Goal: Transaction & Acquisition: Obtain resource

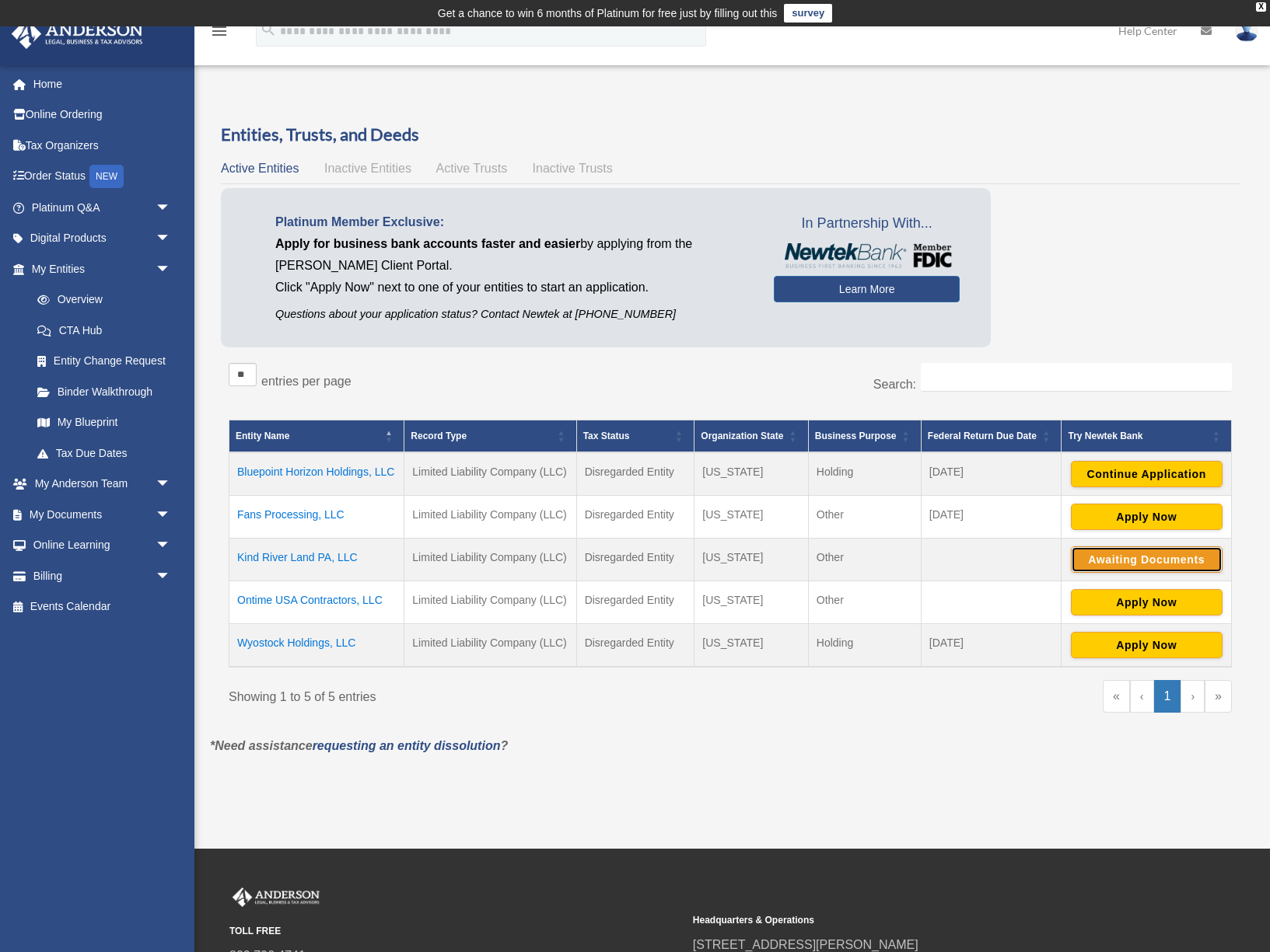
click at [1124, 560] on button "Awaiting Documents" at bounding box center [1146, 559] width 152 height 26
click at [322, 554] on td "Kind River Land PA, LLC" at bounding box center [317, 560] width 175 height 43
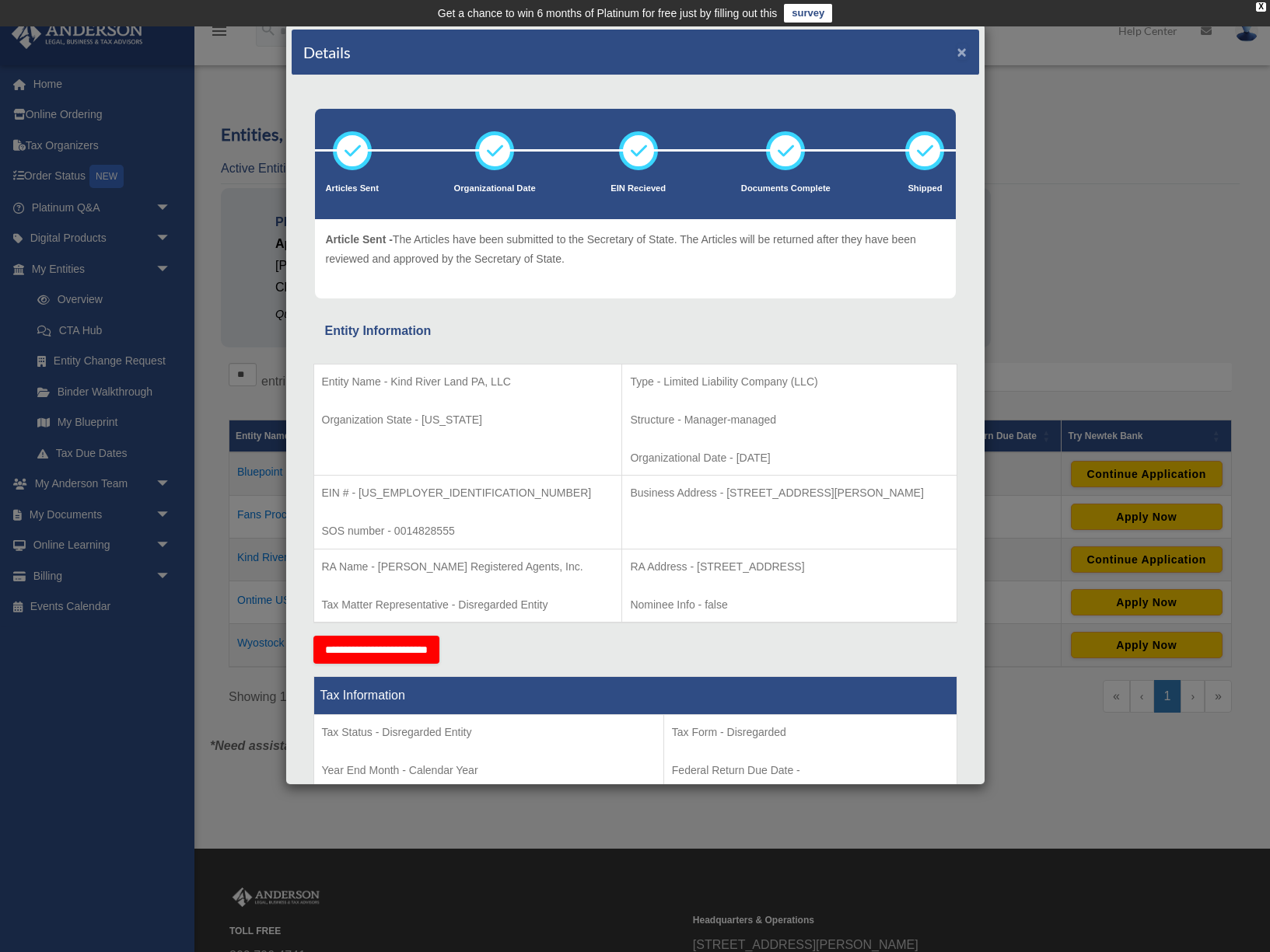
click at [962, 52] on button "×" at bounding box center [963, 51] width 10 height 16
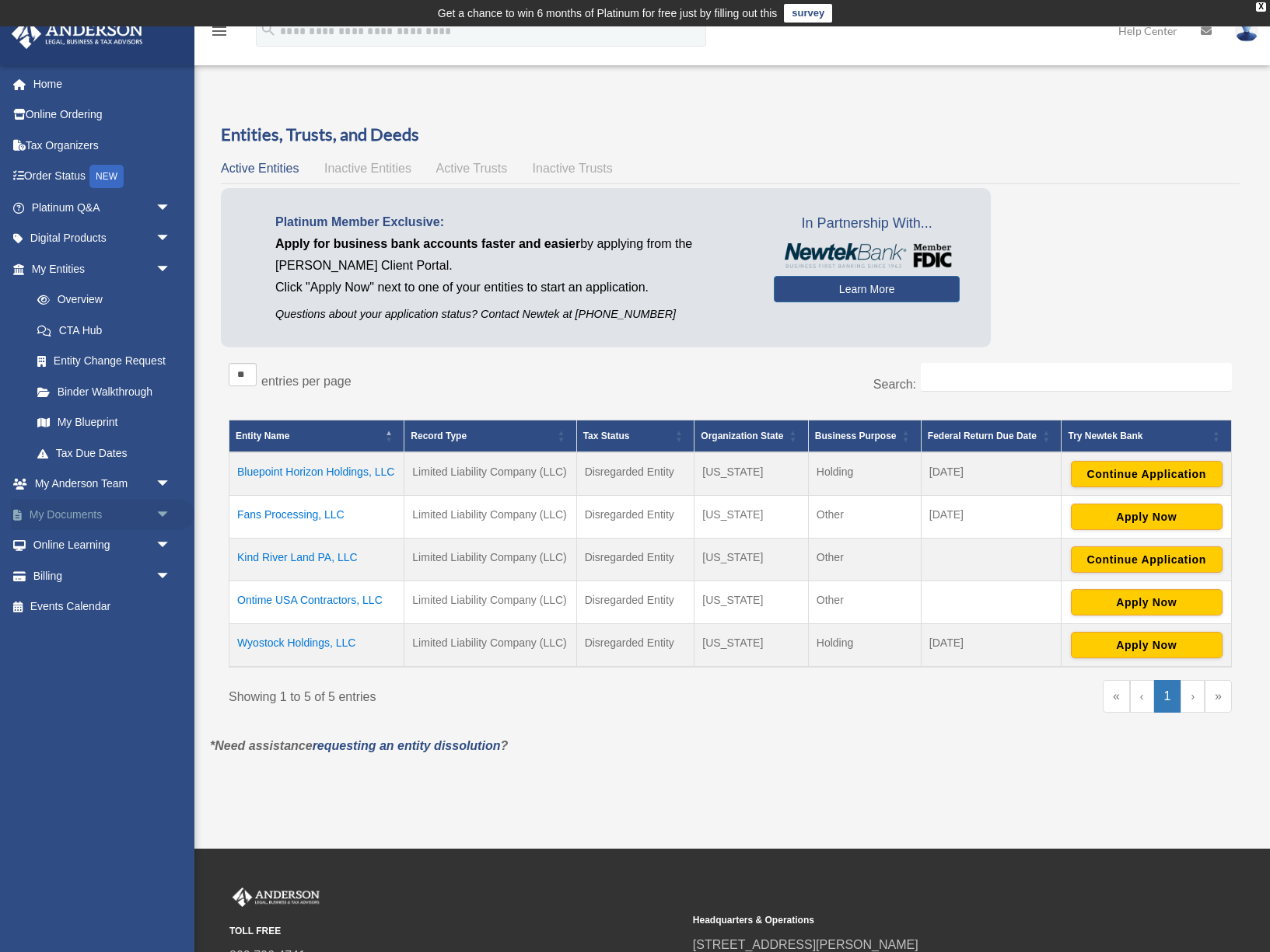
click at [98, 516] on link "My Documents arrow_drop_down" at bounding box center [102, 515] width 184 height 31
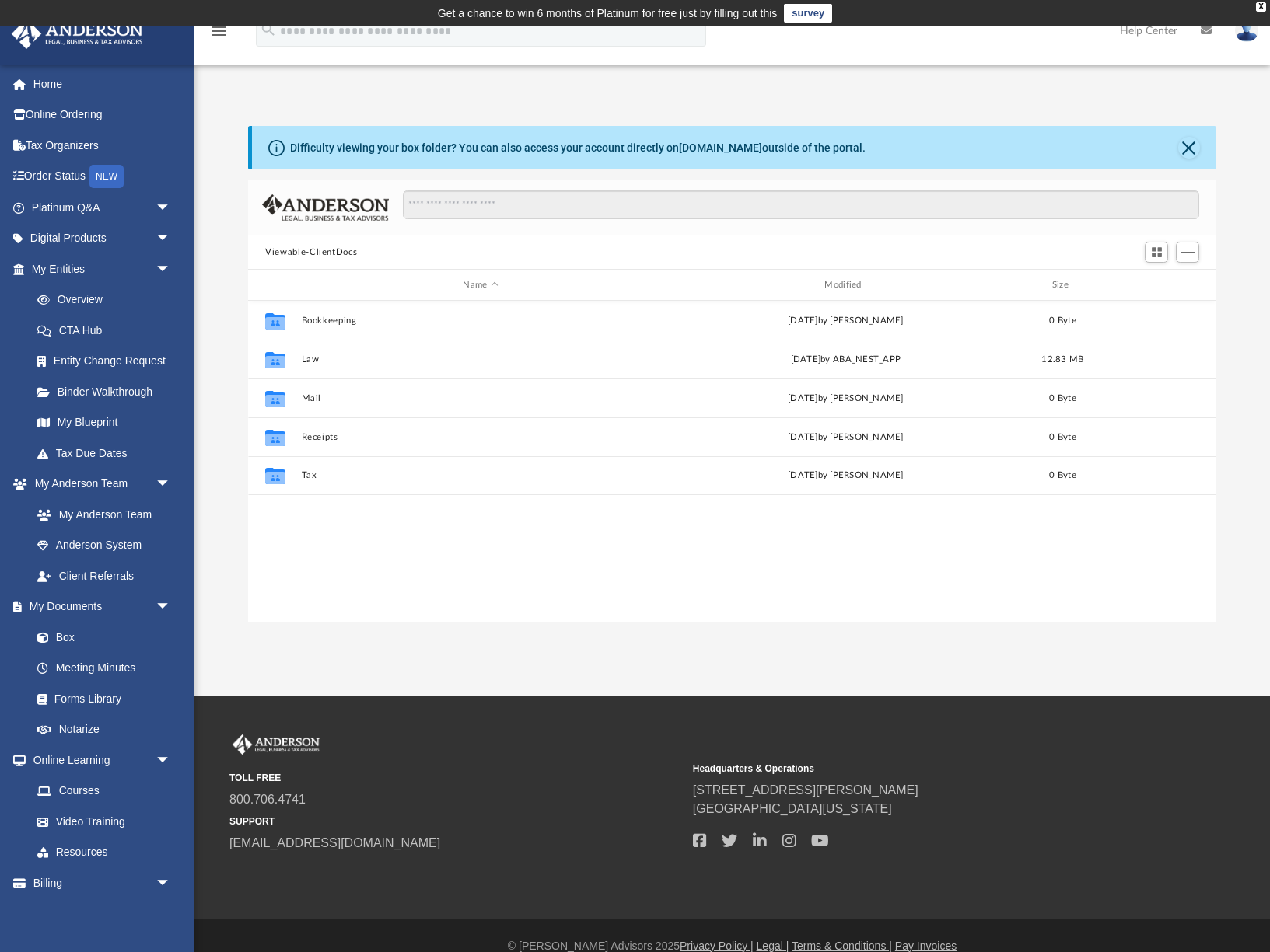
scroll to position [354, 968]
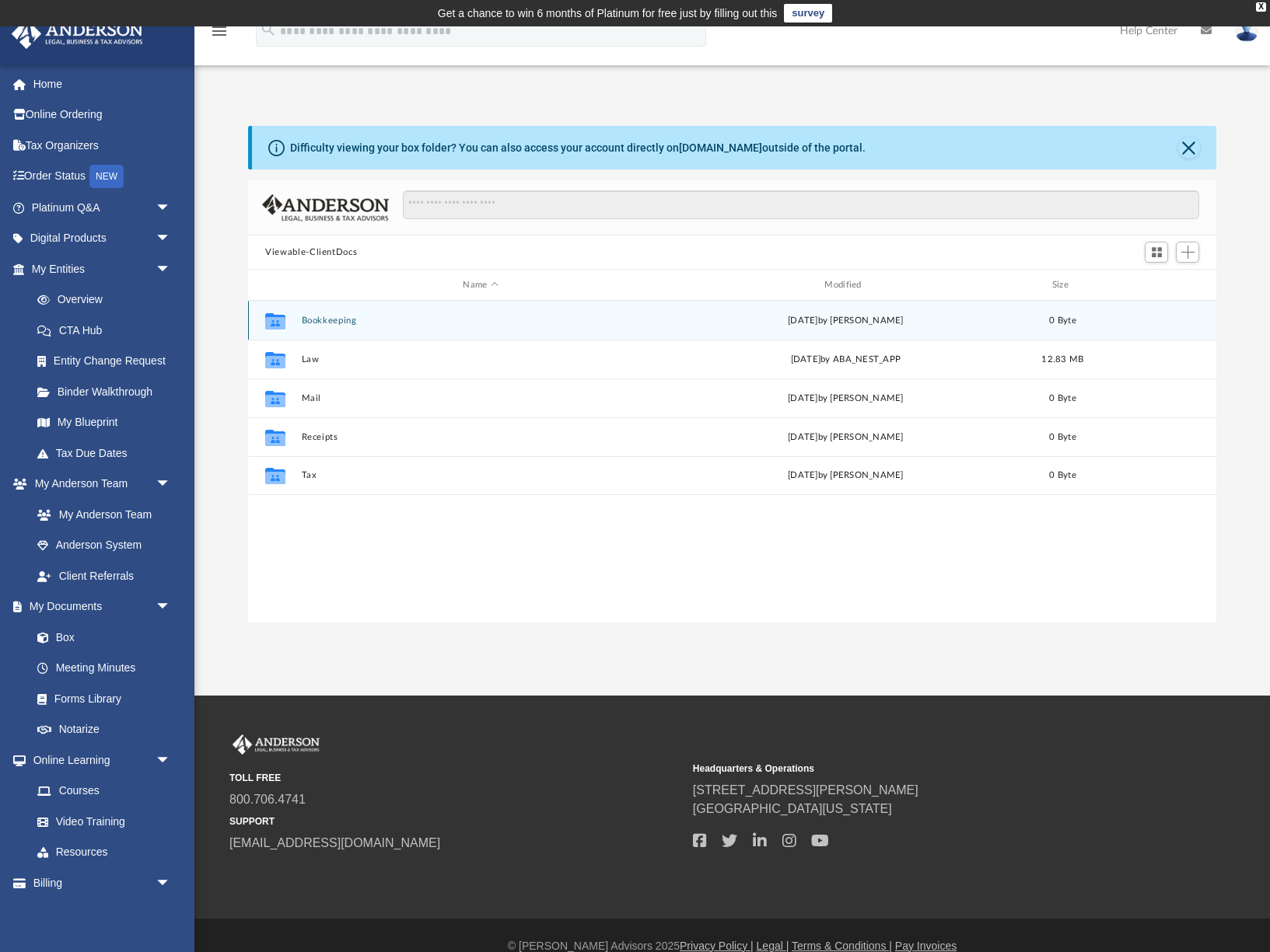
click at [353, 331] on div "Collaborated Folder Bookkeeping [DATE] by [PERSON_NAME] 0 Byte" at bounding box center [732, 320] width 969 height 39
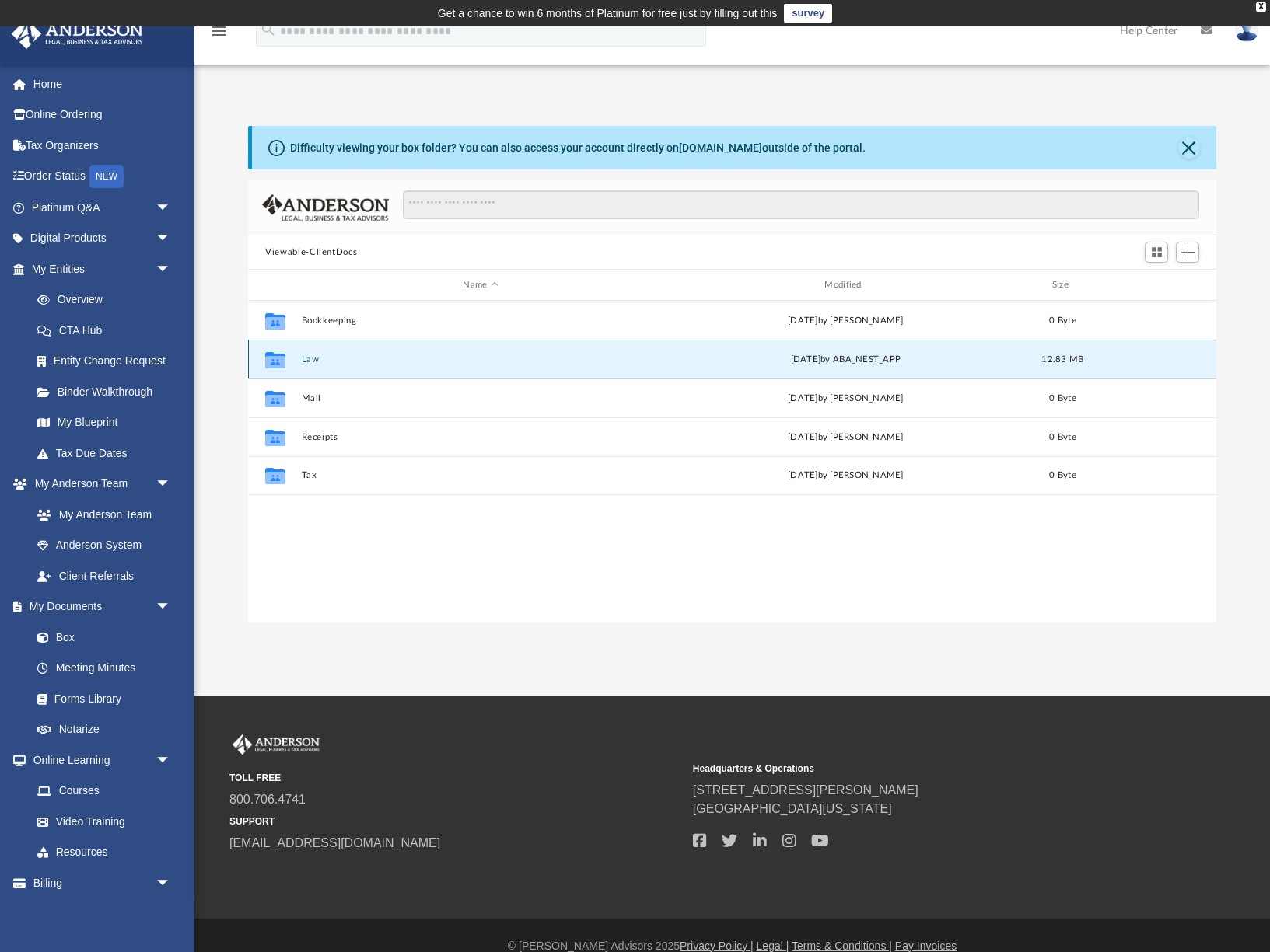
click at [318, 359] on button "Law" at bounding box center [480, 360] width 358 height 10
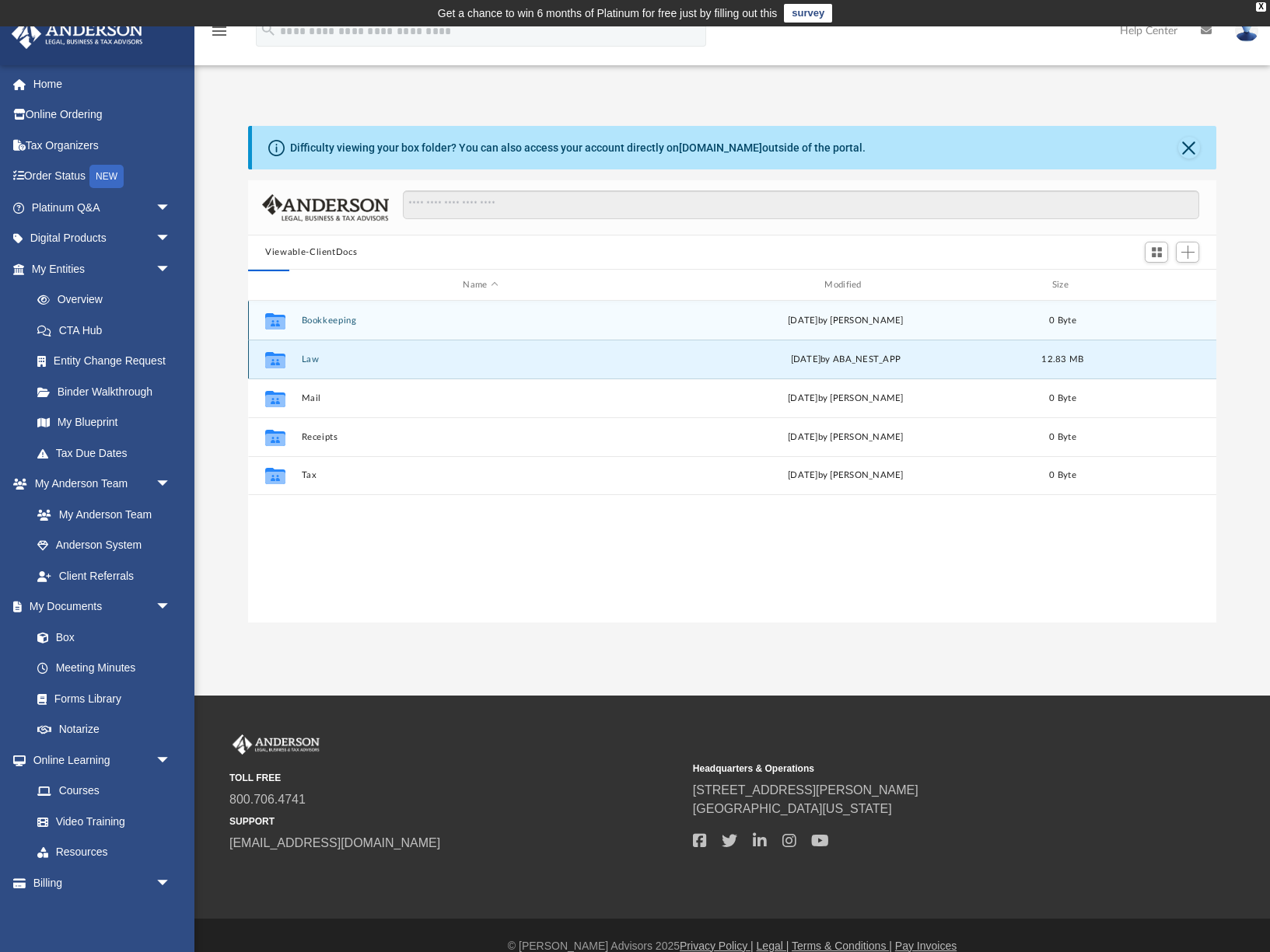
click at [318, 359] on button "Law" at bounding box center [480, 360] width 358 height 10
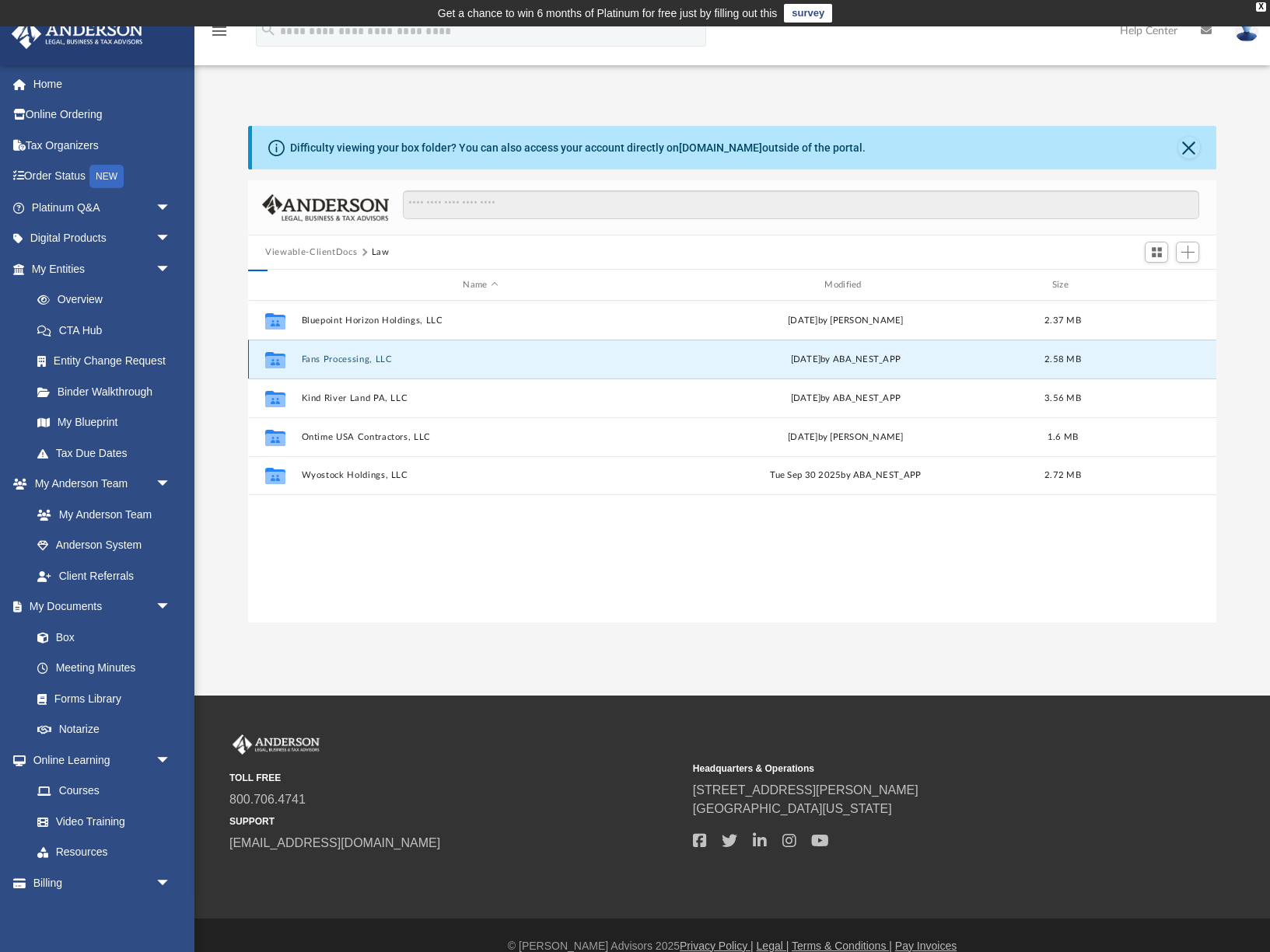
click at [318, 359] on button "Fans Processing, LLC" at bounding box center [480, 360] width 358 height 10
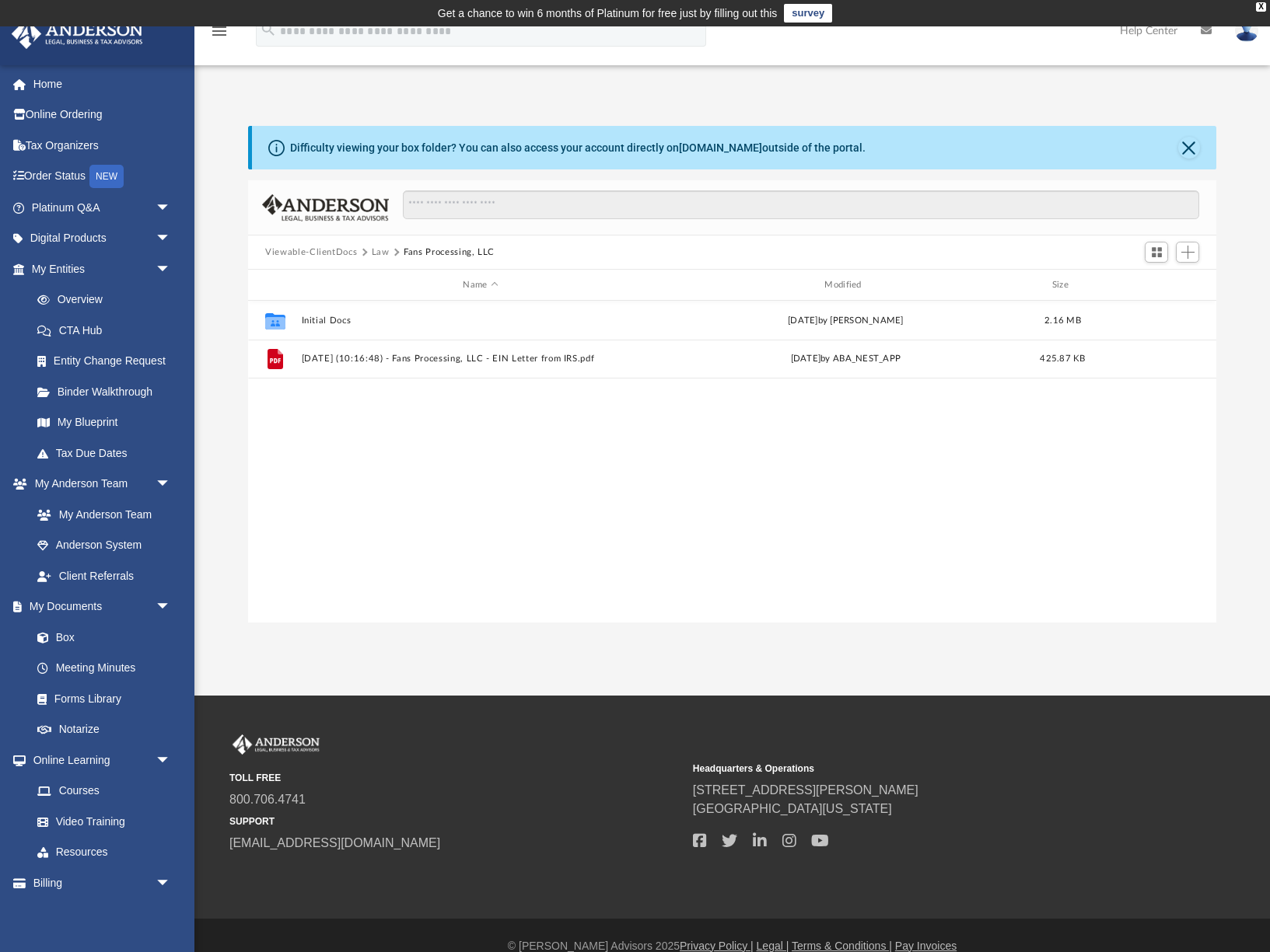
click at [378, 253] on button "Law" at bounding box center [380, 252] width 18 height 14
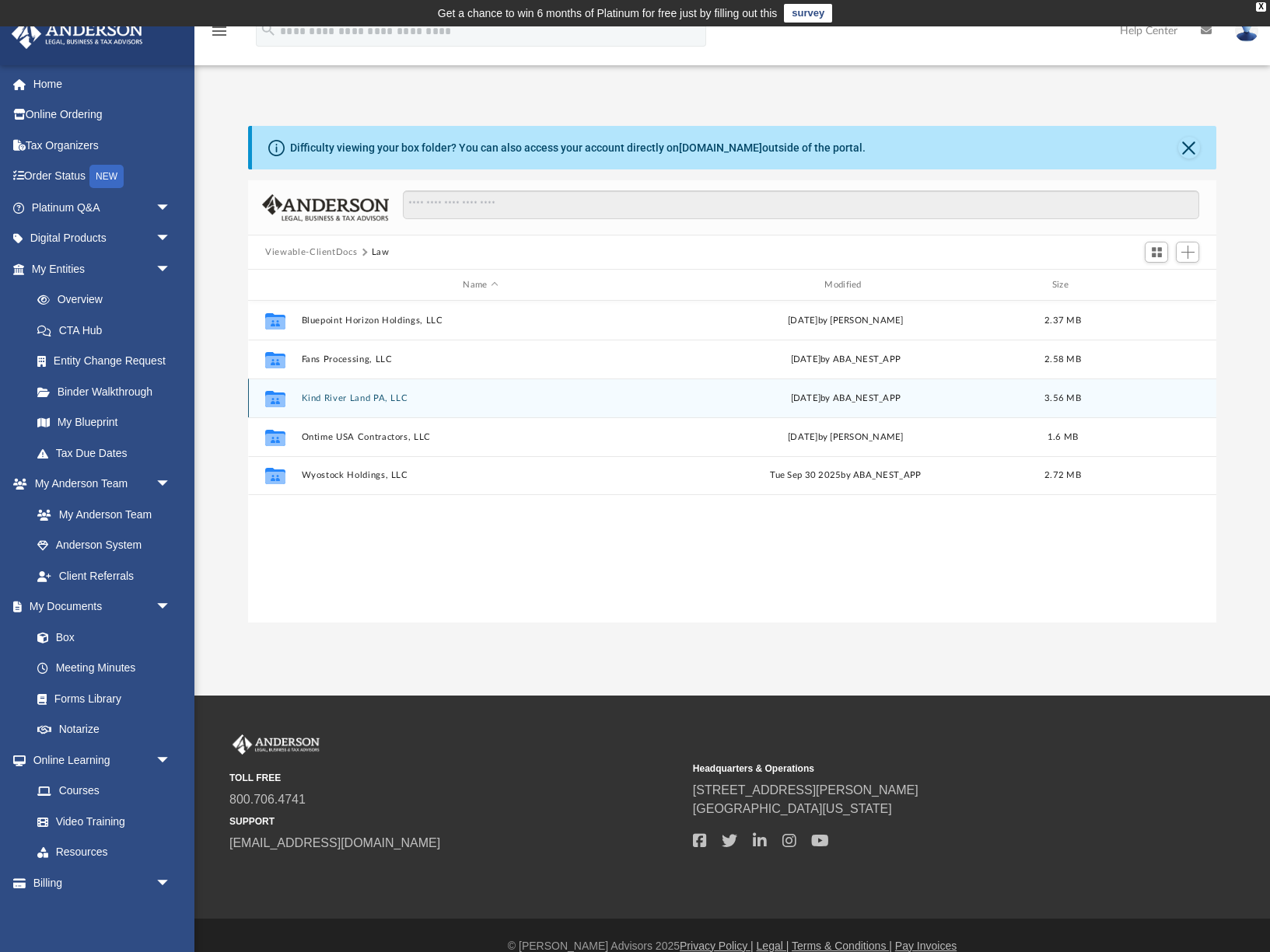
click at [350, 401] on button "Kind River Land PA, LLC" at bounding box center [480, 399] width 358 height 10
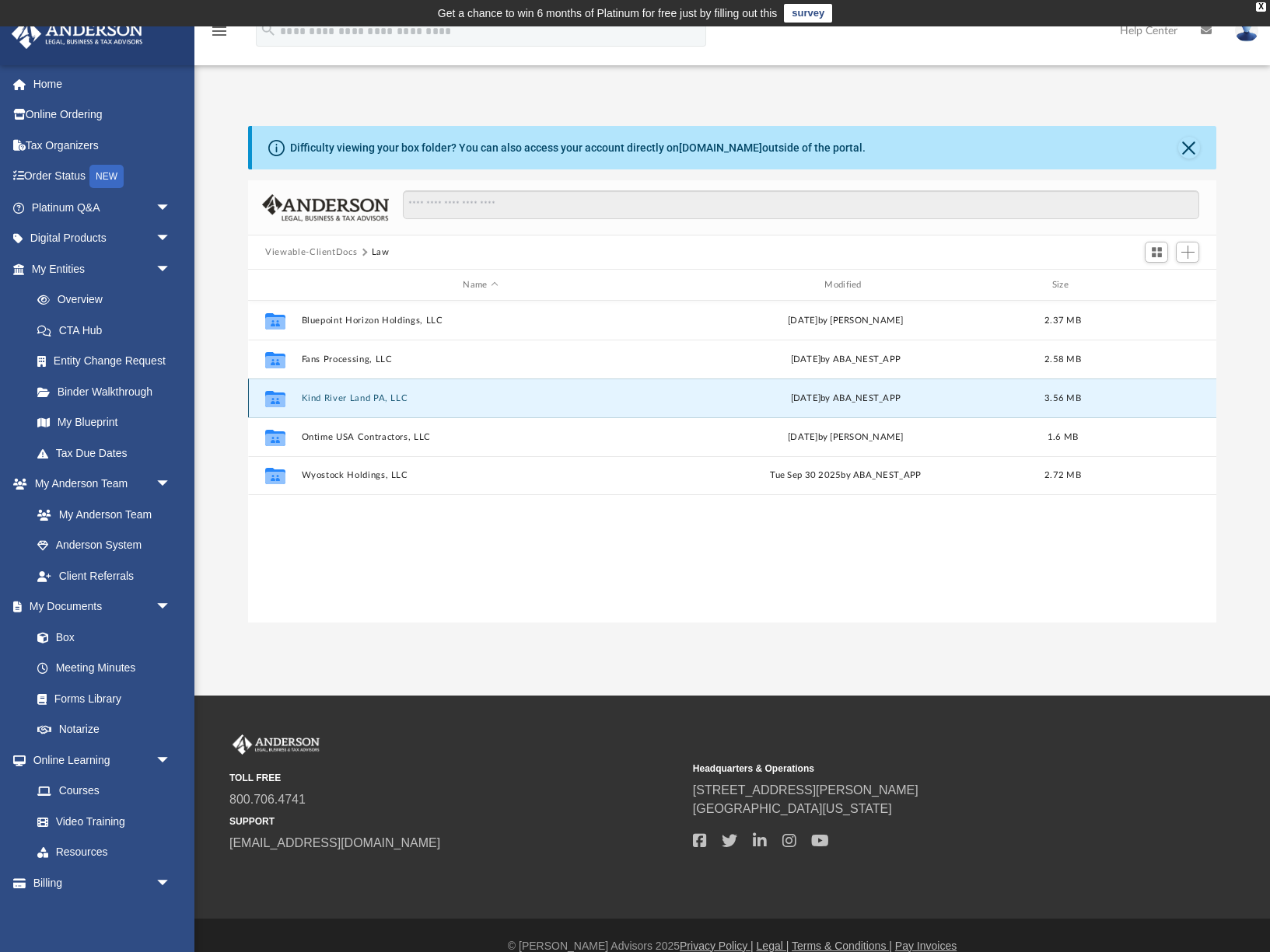
click at [350, 402] on button "Kind River Land PA, LLC" at bounding box center [480, 399] width 358 height 10
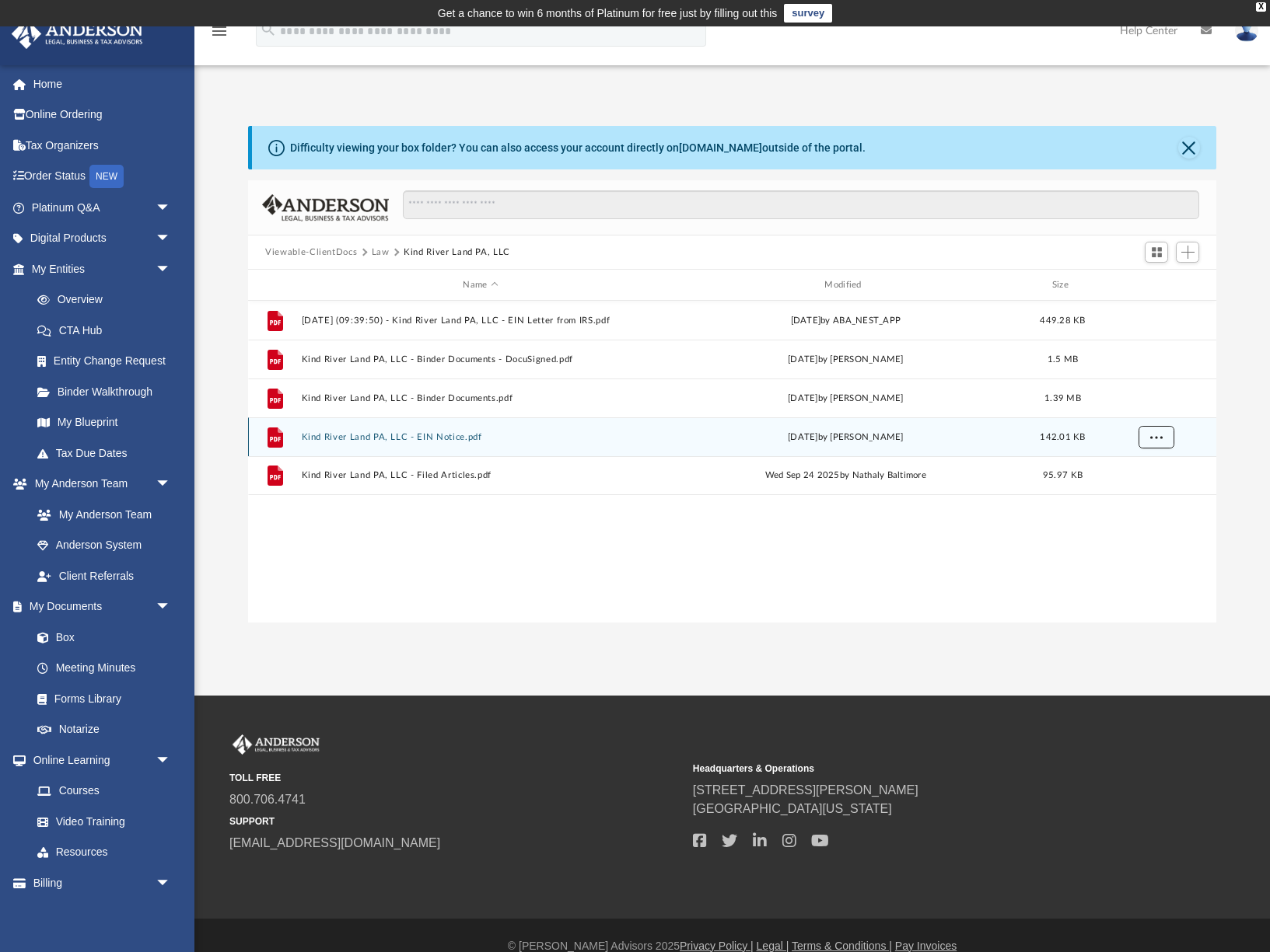
click at [1154, 438] on span "More options" at bounding box center [1157, 437] width 13 height 8
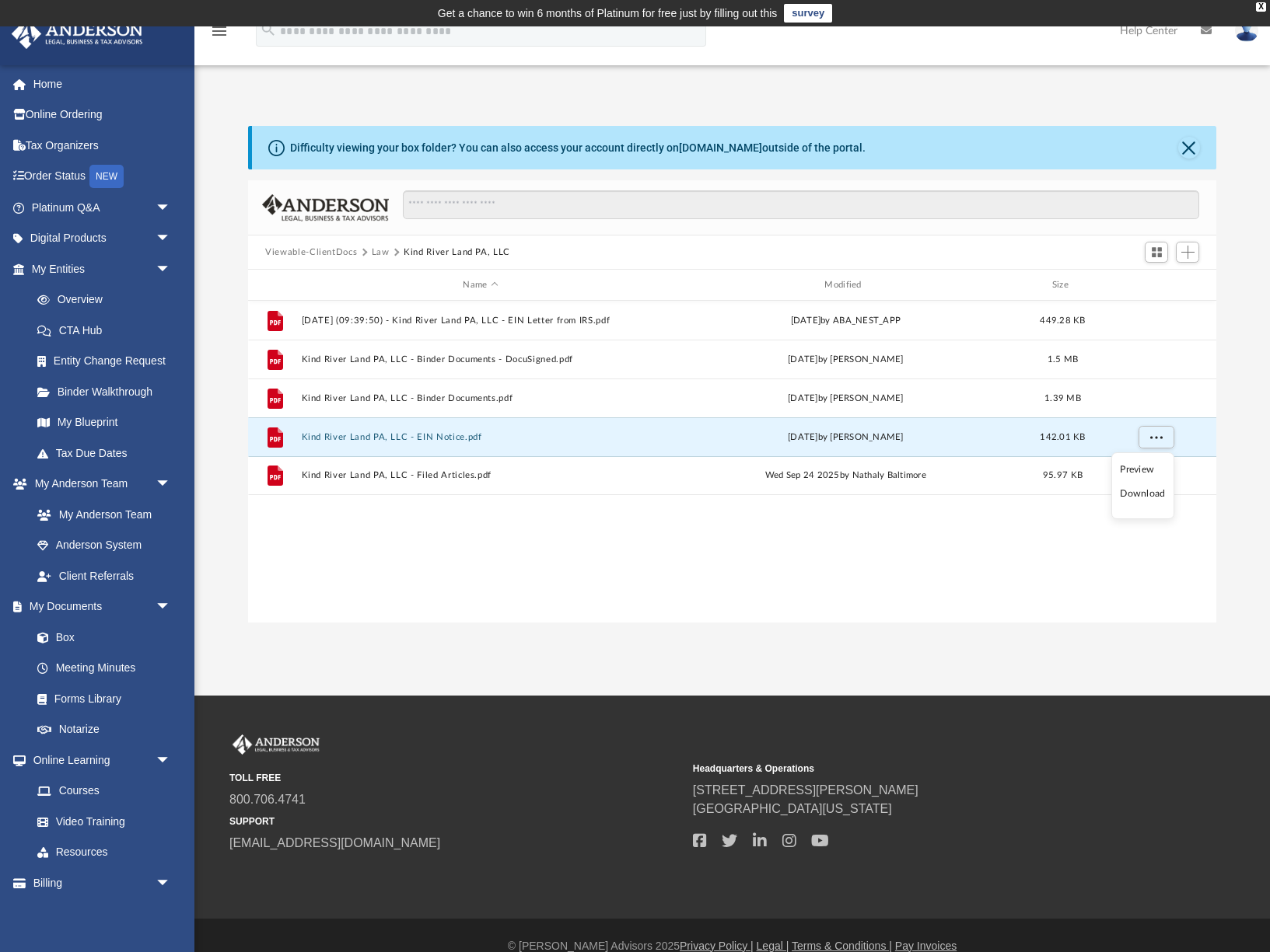
click at [1146, 498] on li "Download" at bounding box center [1142, 493] width 45 height 16
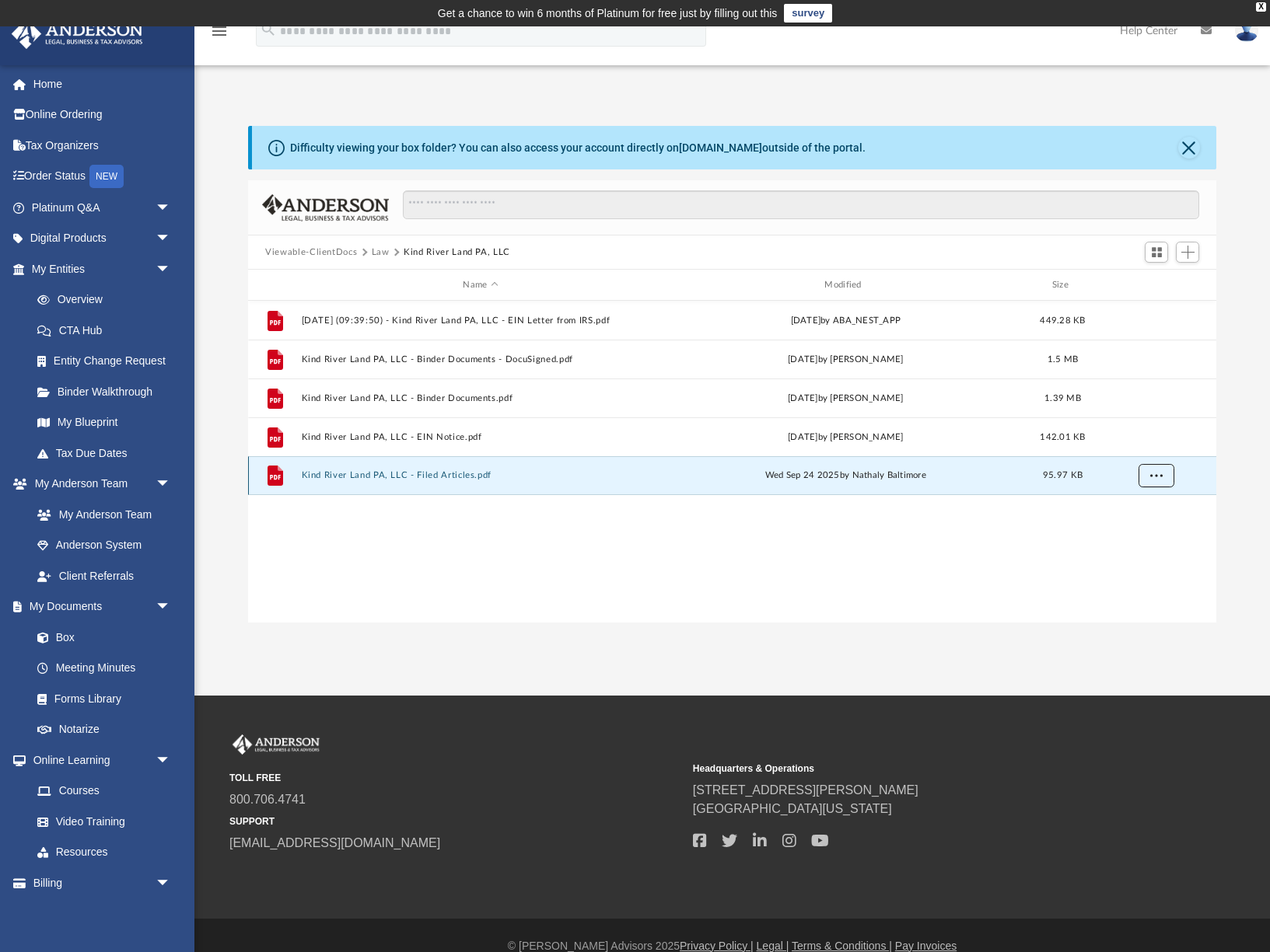
click at [1151, 476] on span "More options" at bounding box center [1157, 476] width 13 height 8
click at [1149, 537] on li "Download" at bounding box center [1142, 531] width 45 height 16
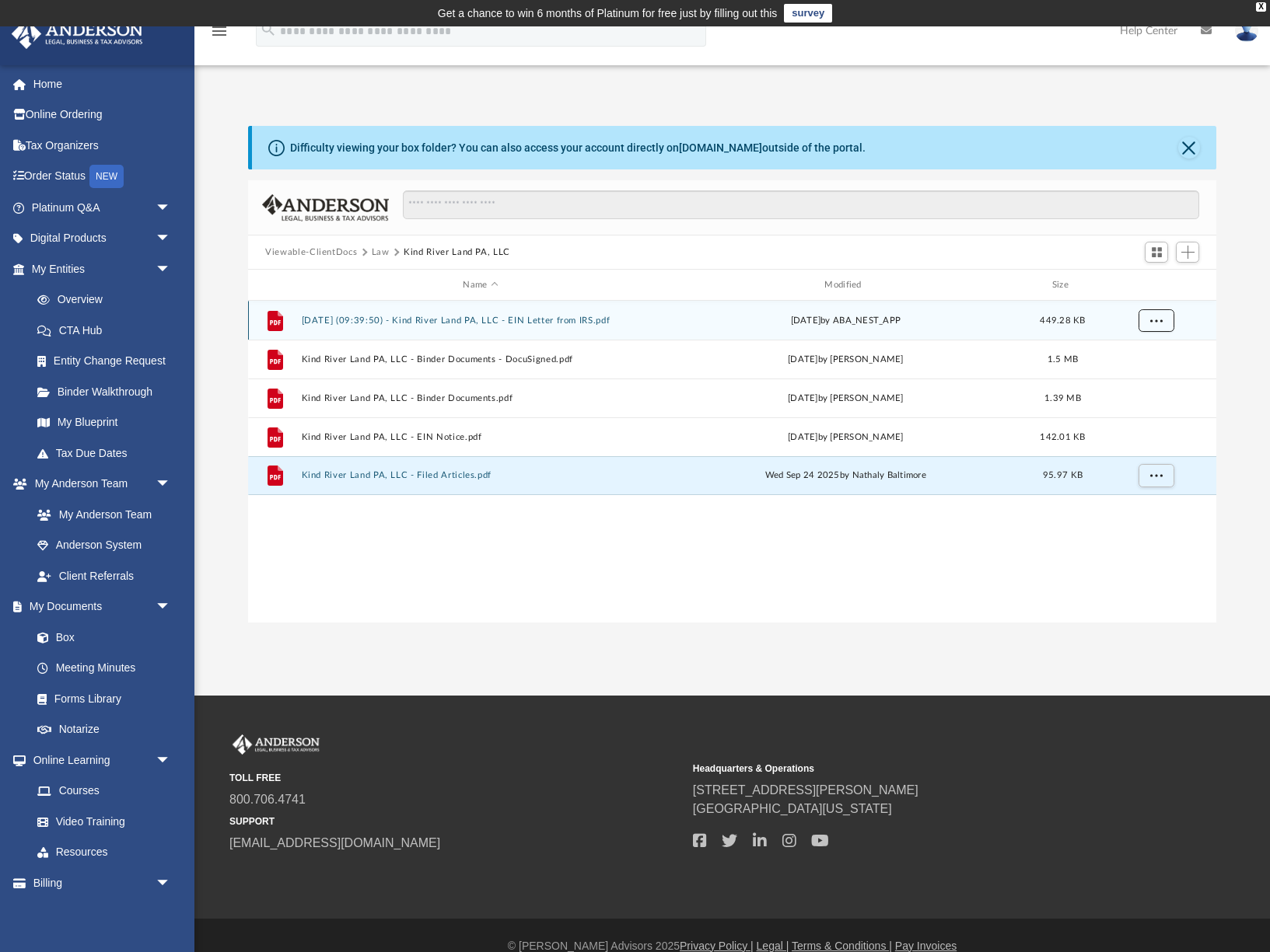
click at [1162, 318] on button "More options" at bounding box center [1157, 322] width 36 height 24
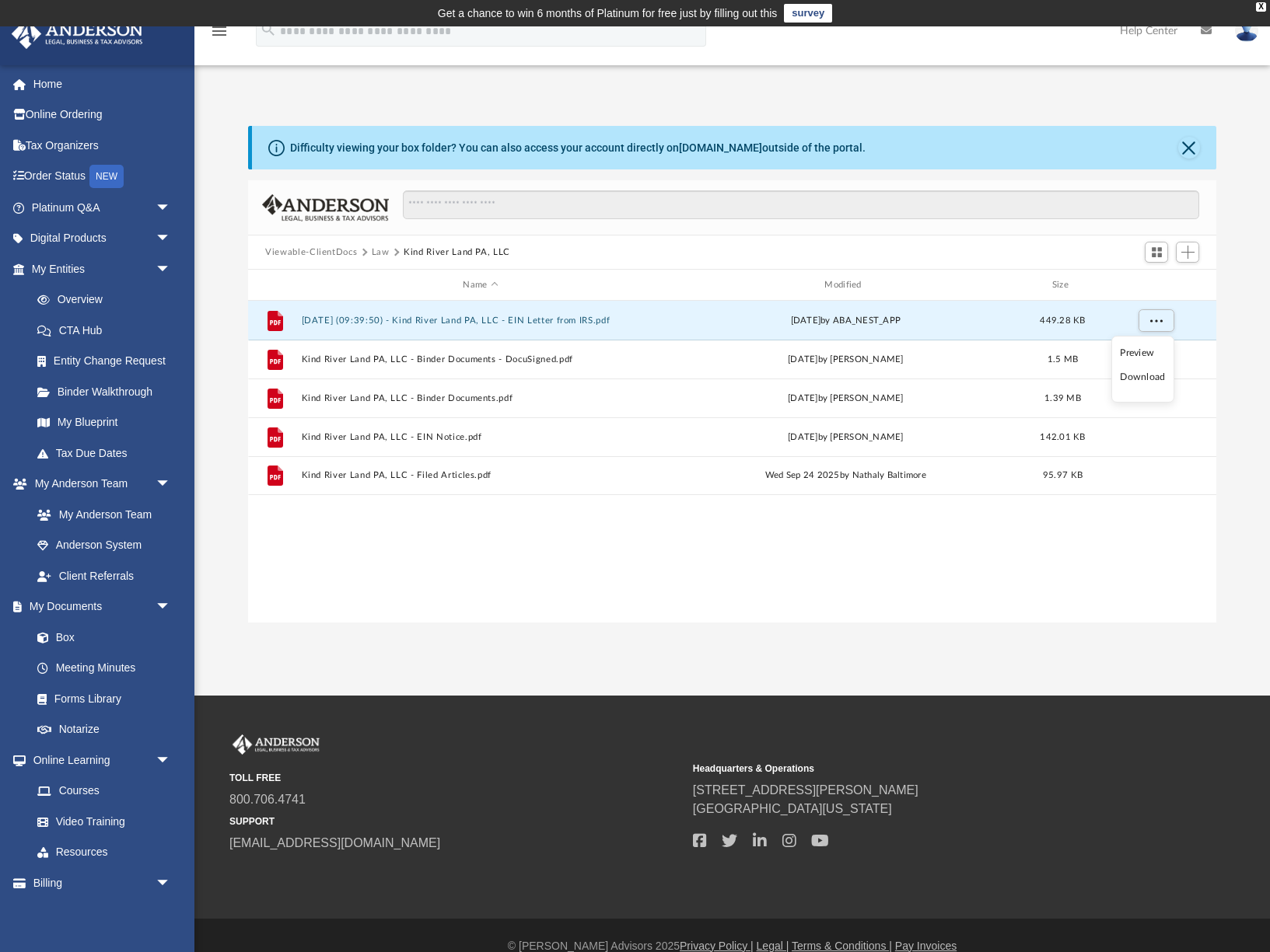
click at [1149, 379] on li "Download" at bounding box center [1142, 377] width 45 height 16
click at [400, 319] on button "[DATE] (09:39:50) - Kind River Land PA, LLC - EIN Letter from IRS.pdf" at bounding box center [480, 321] width 358 height 10
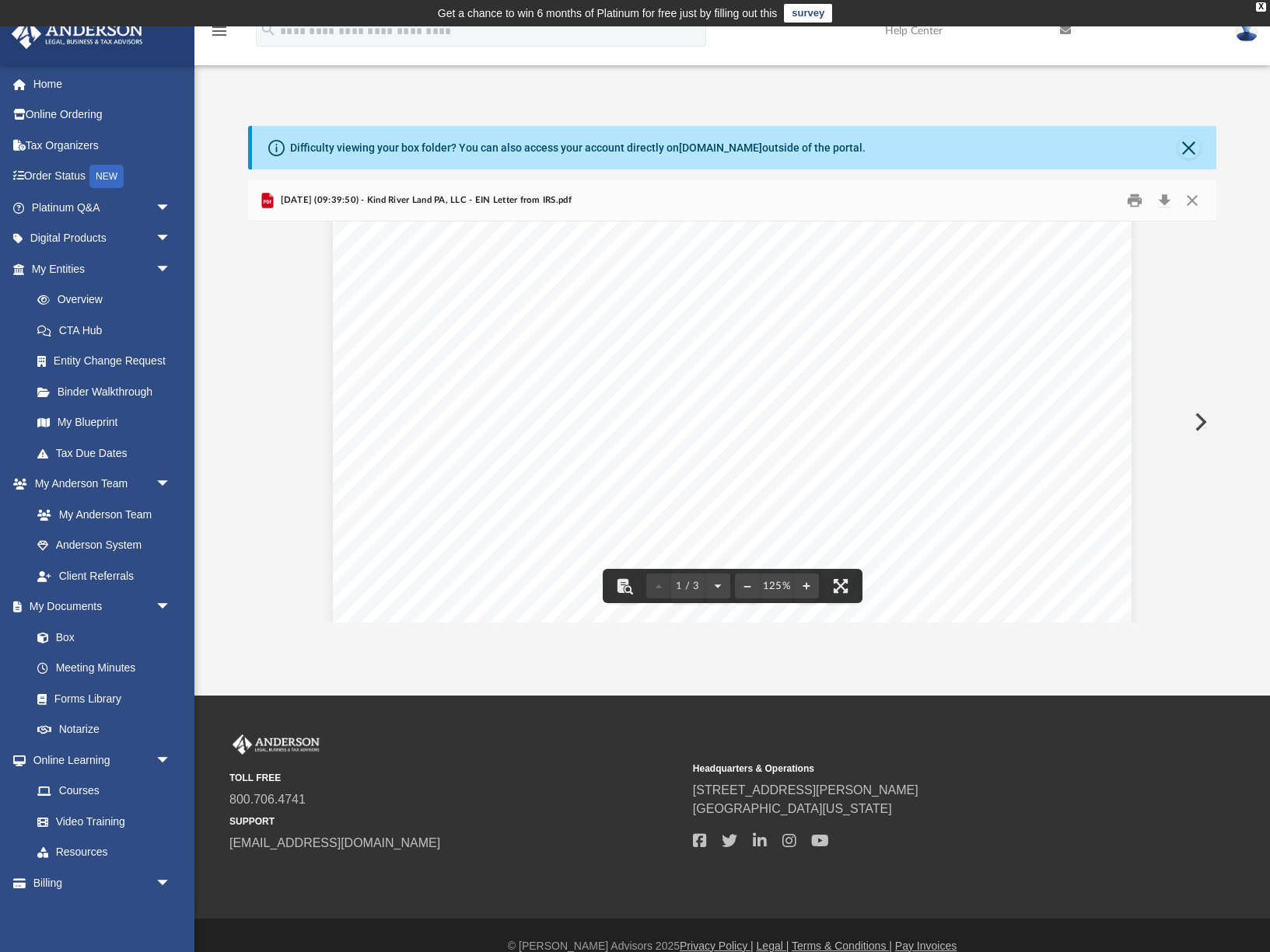
scroll to position [995, 0]
